Goal: Task Accomplishment & Management: Manage account settings

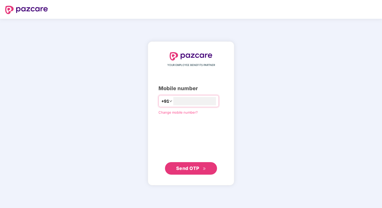
type input "**********"
click at [177, 167] on span "Send OTP" at bounding box center [187, 167] width 23 height 5
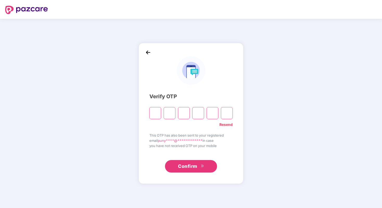
type input "*"
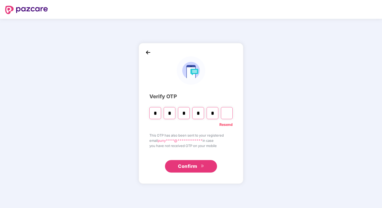
type input "*"
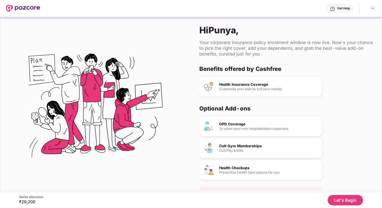
scroll to position [16, 0]
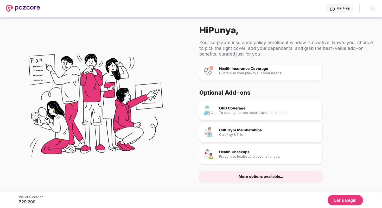
click at [342, 199] on button "Let's Begin" at bounding box center [345, 200] width 35 height 10
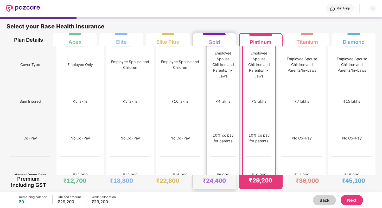
click at [210, 156] on div "₹8,000" at bounding box center [223, 174] width 26 height 37
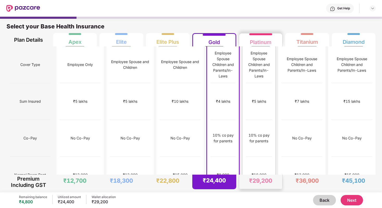
click at [251, 193] on div "No limit" at bounding box center [259, 211] width 26 height 37
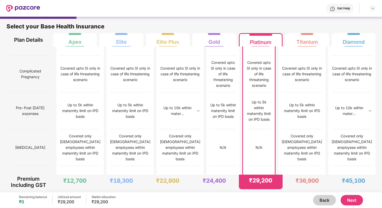
scroll to position [474, 0]
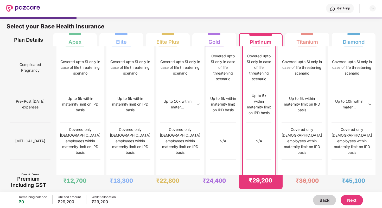
click at [348, 199] on button "Next" at bounding box center [352, 200] width 22 height 10
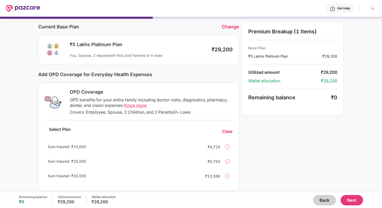
scroll to position [19, 0]
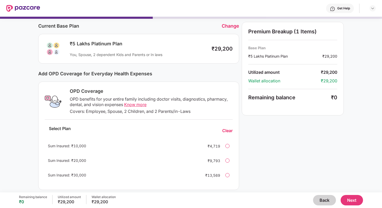
click at [139, 105] on span "Know more" at bounding box center [135, 104] width 22 height 5
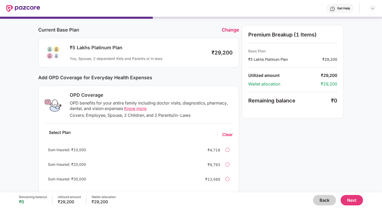
scroll to position [0, 0]
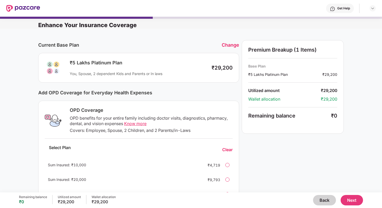
click at [325, 199] on button "Back" at bounding box center [324, 200] width 23 height 10
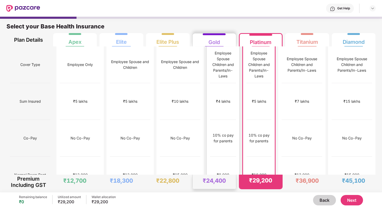
click at [214, 156] on div "₹8,000" at bounding box center [223, 174] width 26 height 37
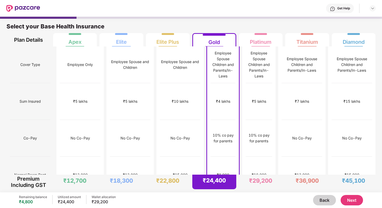
click at [347, 199] on button "Next" at bounding box center [352, 200] width 22 height 10
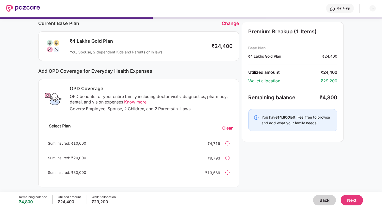
scroll to position [23, 0]
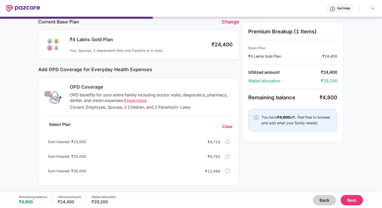
click at [228, 142] on div at bounding box center [227, 142] width 4 height 4
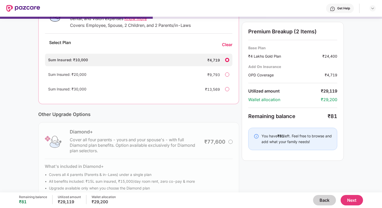
scroll to position [118, 0]
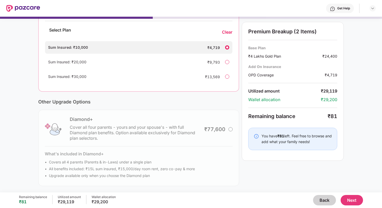
click at [351, 199] on button "Next" at bounding box center [352, 200] width 22 height 10
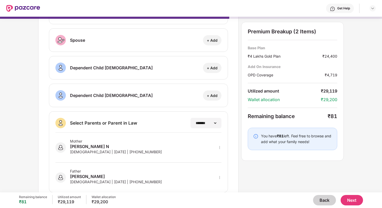
scroll to position [63, 0]
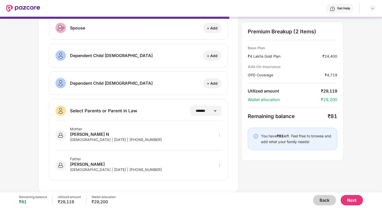
click at [218, 165] on icon "more" at bounding box center [220, 165] width 4 height 4
click at [214, 141] on div "Mother [PERSON_NAME] N [DEMOGRAPHIC_DATA] | [DATE] | [PHONE_NUMBER]" at bounding box center [138, 135] width 166 height 30
click at [354, 203] on button "Next" at bounding box center [352, 200] width 22 height 10
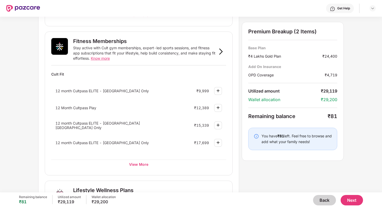
scroll to position [184, 0]
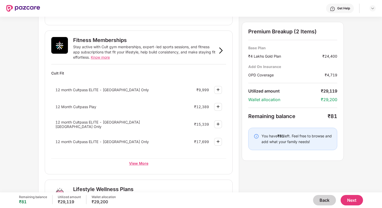
click at [143, 164] on div "View More" at bounding box center [138, 162] width 175 height 9
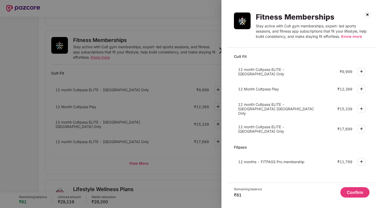
click at [367, 14] on img at bounding box center [367, 14] width 8 height 8
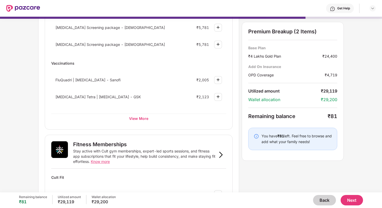
scroll to position [81, 0]
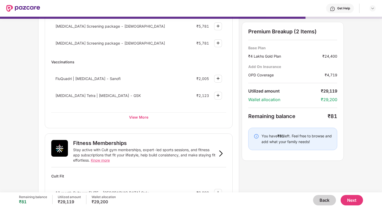
click at [356, 201] on button "Next" at bounding box center [352, 200] width 22 height 10
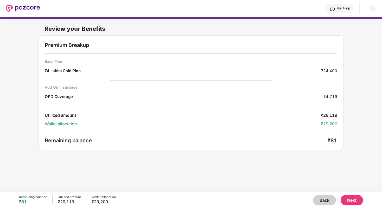
click at [321, 200] on button "Back" at bounding box center [324, 200] width 23 height 10
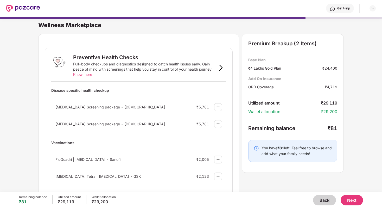
click at [321, 200] on button "Back" at bounding box center [324, 200] width 23 height 10
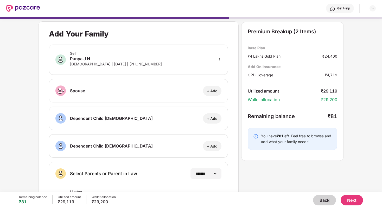
click at [321, 200] on button "Back" at bounding box center [324, 200] width 23 height 10
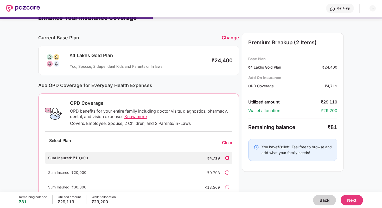
scroll to position [0, 0]
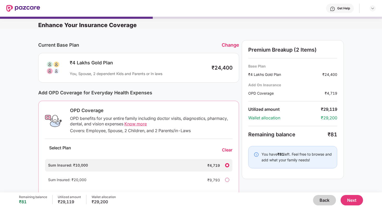
click at [322, 198] on button "Back" at bounding box center [324, 200] width 23 height 10
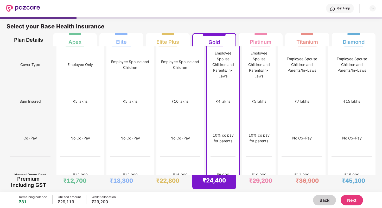
click at [356, 199] on button "Next" at bounding box center [352, 200] width 22 height 10
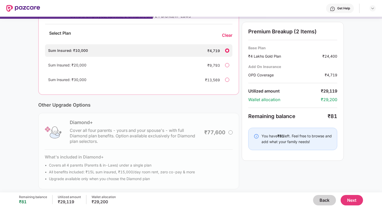
scroll to position [118, 0]
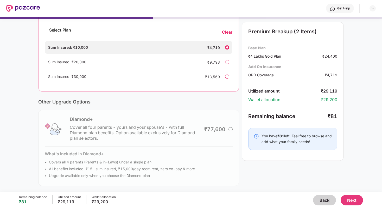
click at [348, 202] on button "Next" at bounding box center [352, 200] width 22 height 10
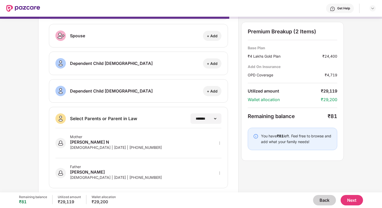
scroll to position [63, 0]
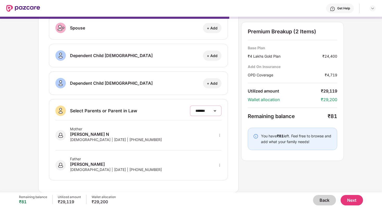
click at [209, 110] on select "**********" at bounding box center [205, 111] width 23 height 4
click at [350, 200] on button "Next" at bounding box center [352, 200] width 22 height 10
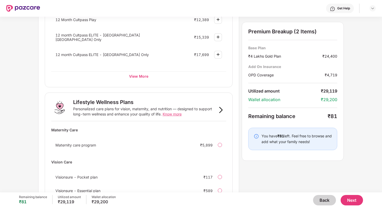
scroll to position [305, 0]
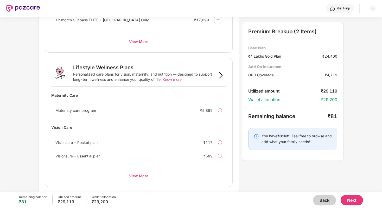
click at [358, 200] on button "Next" at bounding box center [352, 200] width 22 height 10
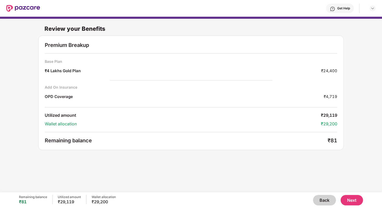
click at [329, 201] on button "Back" at bounding box center [324, 200] width 23 height 10
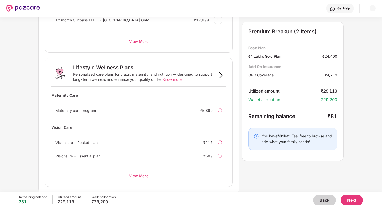
click at [139, 175] on div "View More" at bounding box center [138, 175] width 175 height 9
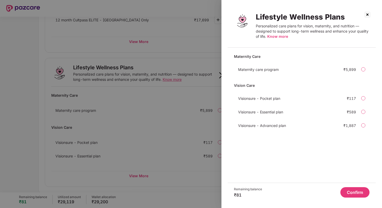
click at [200, 170] on div at bounding box center [191, 104] width 382 height 208
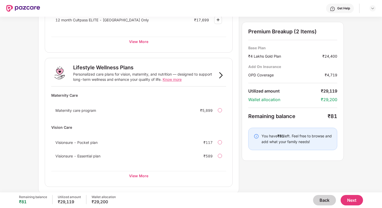
click at [350, 200] on button "Next" at bounding box center [352, 200] width 22 height 10
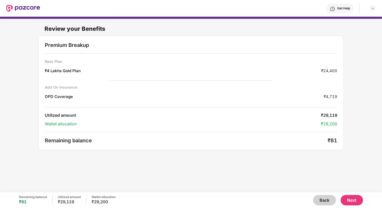
click at [355, 199] on button "Next" at bounding box center [352, 200] width 22 height 10
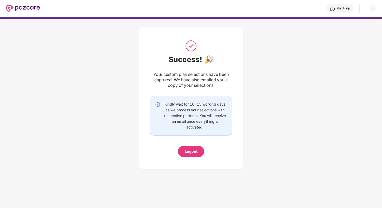
click at [193, 149] on div "Logout" at bounding box center [191, 151] width 13 height 6
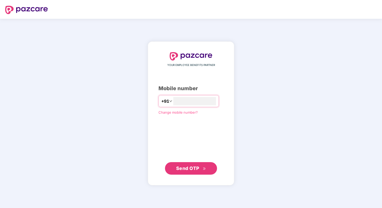
type input "**********"
click at [198, 174] on div "**********" at bounding box center [191, 113] width 86 height 144
click at [195, 167] on span "Send OTP" at bounding box center [187, 167] width 23 height 5
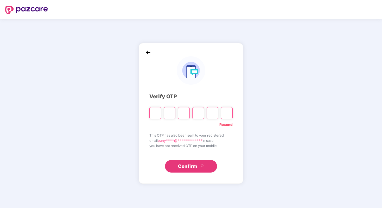
type input "*"
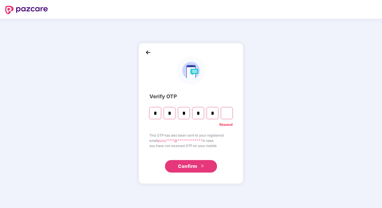
type input "*"
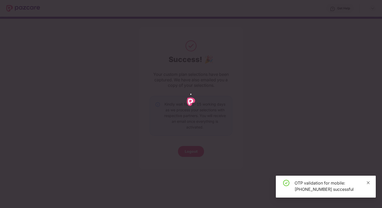
click at [368, 183] on icon "close" at bounding box center [369, 183] width 4 height 4
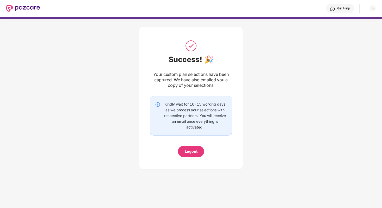
click at [183, 154] on div "Logout" at bounding box center [191, 151] width 26 height 11
